Goal: Task Accomplishment & Management: Manage account settings

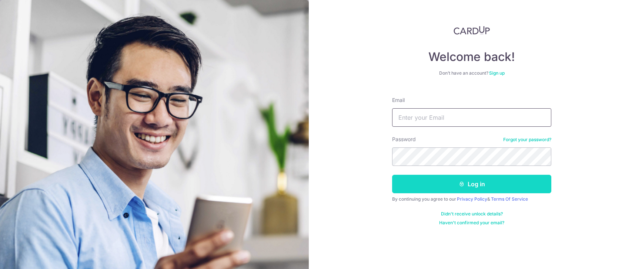
type input "[EMAIL_ADDRESS][DOMAIN_NAME]"
click at [454, 181] on button "Log in" at bounding box center [471, 184] width 159 height 19
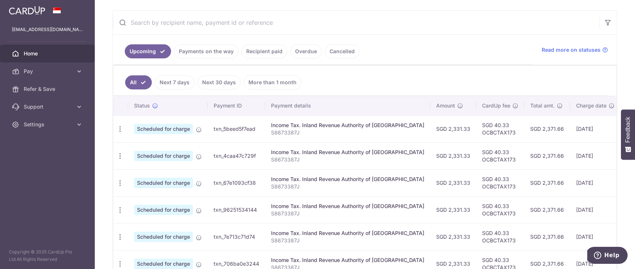
scroll to position [132, 0]
click at [67, 128] on span "Settings" at bounding box center [48, 124] width 49 height 7
click at [46, 163] on span "Logout" at bounding box center [48, 160] width 49 height 7
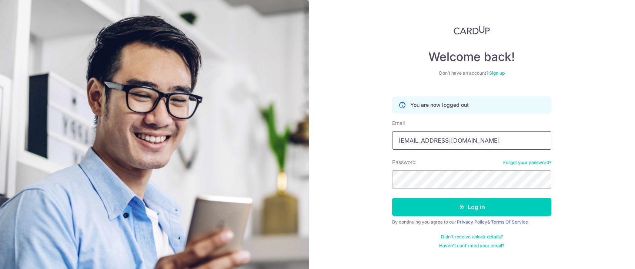
click at [442, 145] on input "[EMAIL_ADDRESS][DOMAIN_NAME]" at bounding box center [471, 140] width 159 height 19
type input "kshihao@gmail.com"
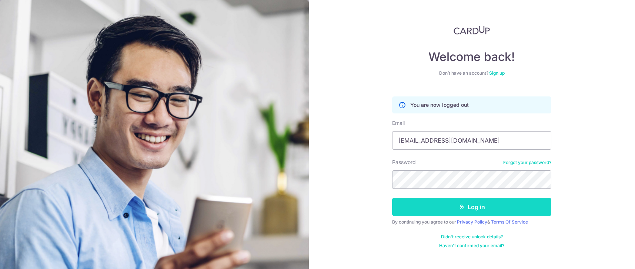
click at [452, 200] on button "Log in" at bounding box center [471, 207] width 159 height 19
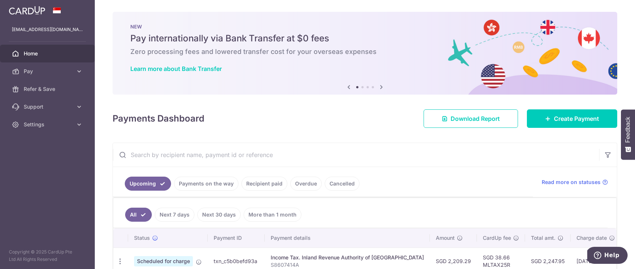
scroll to position [71, 0]
